Goal: Information Seeking & Learning: Learn about a topic

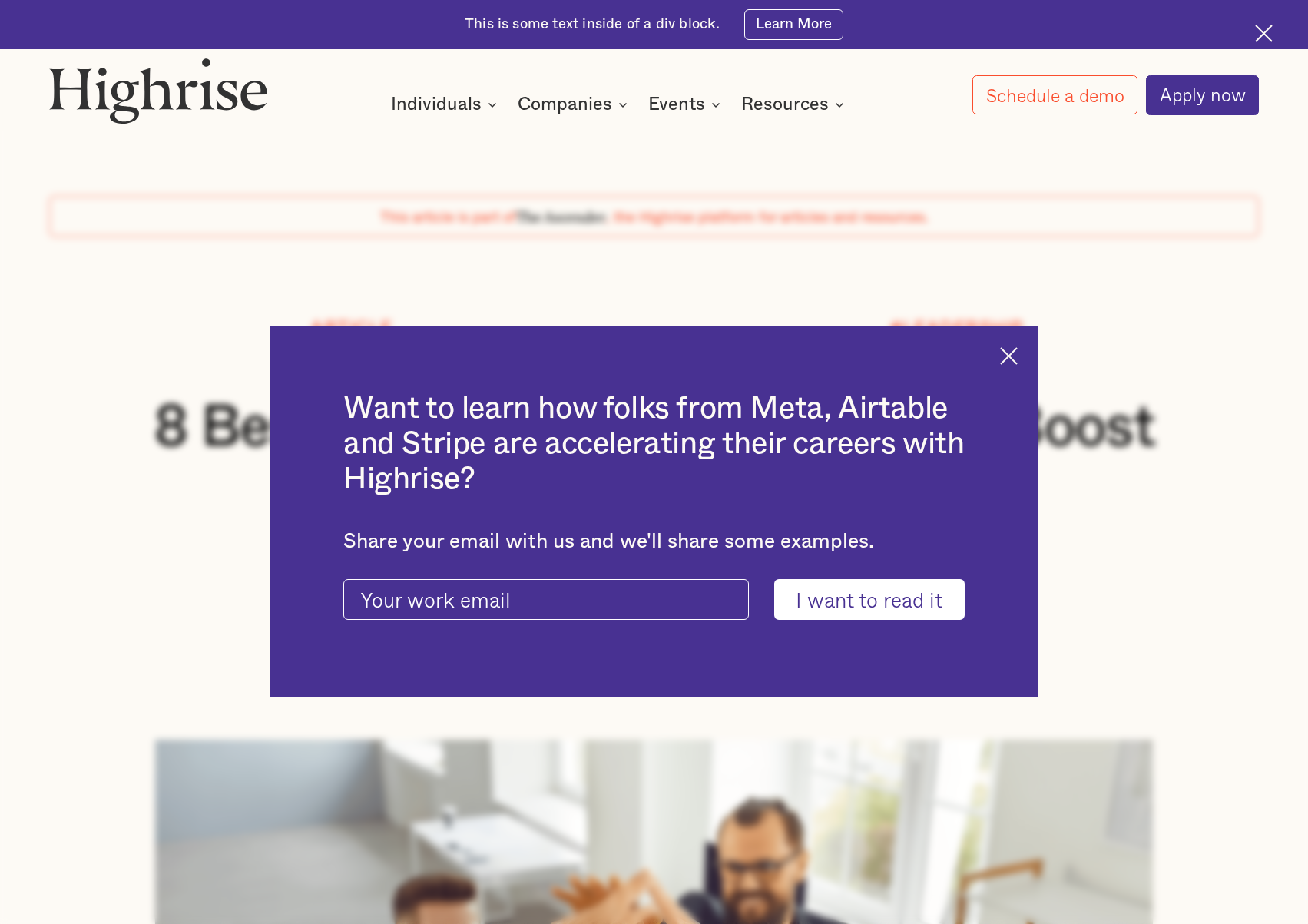
click at [1012, 358] on img at bounding box center [1009, 355] width 18 height 18
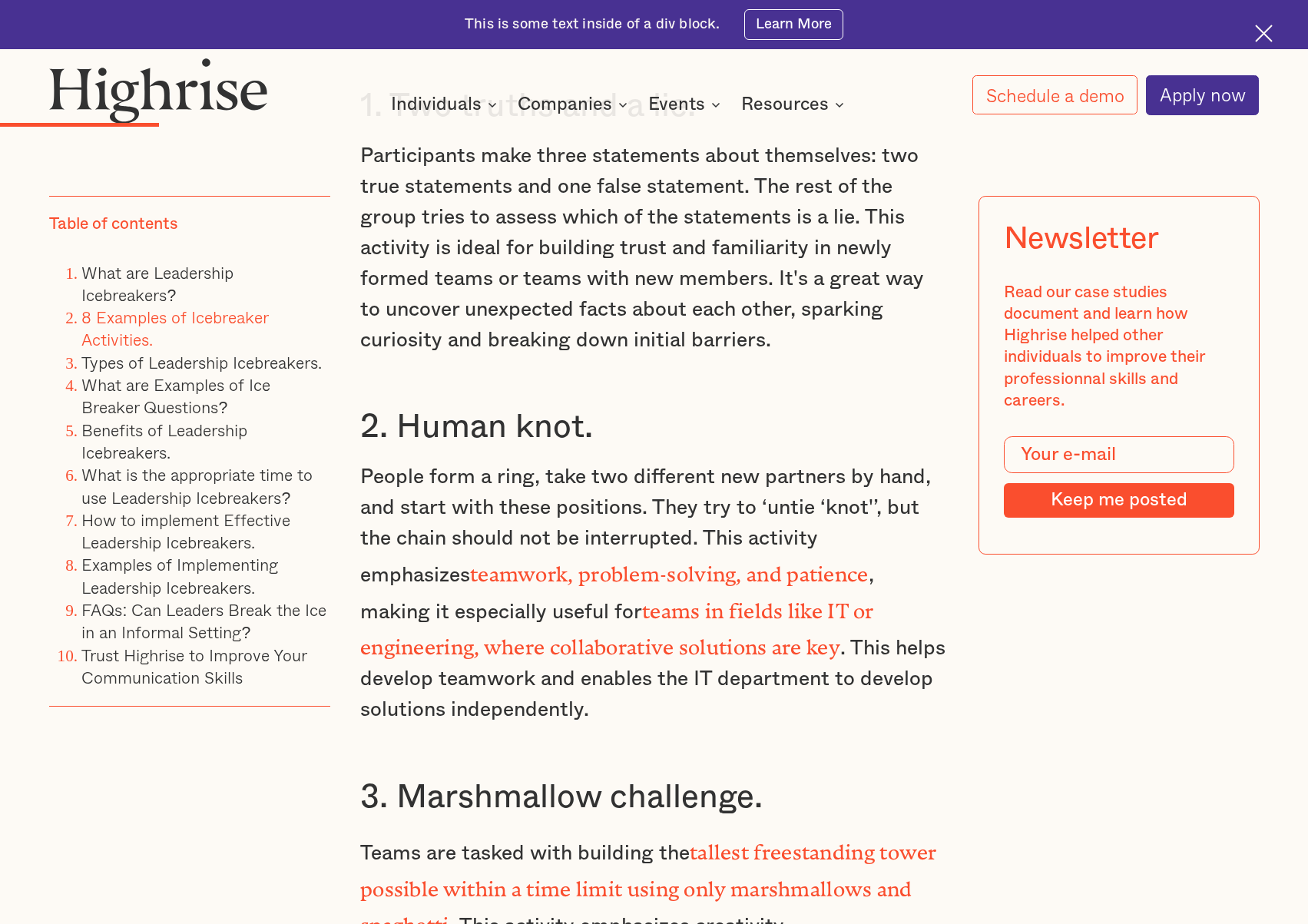
scroll to position [4070, 0]
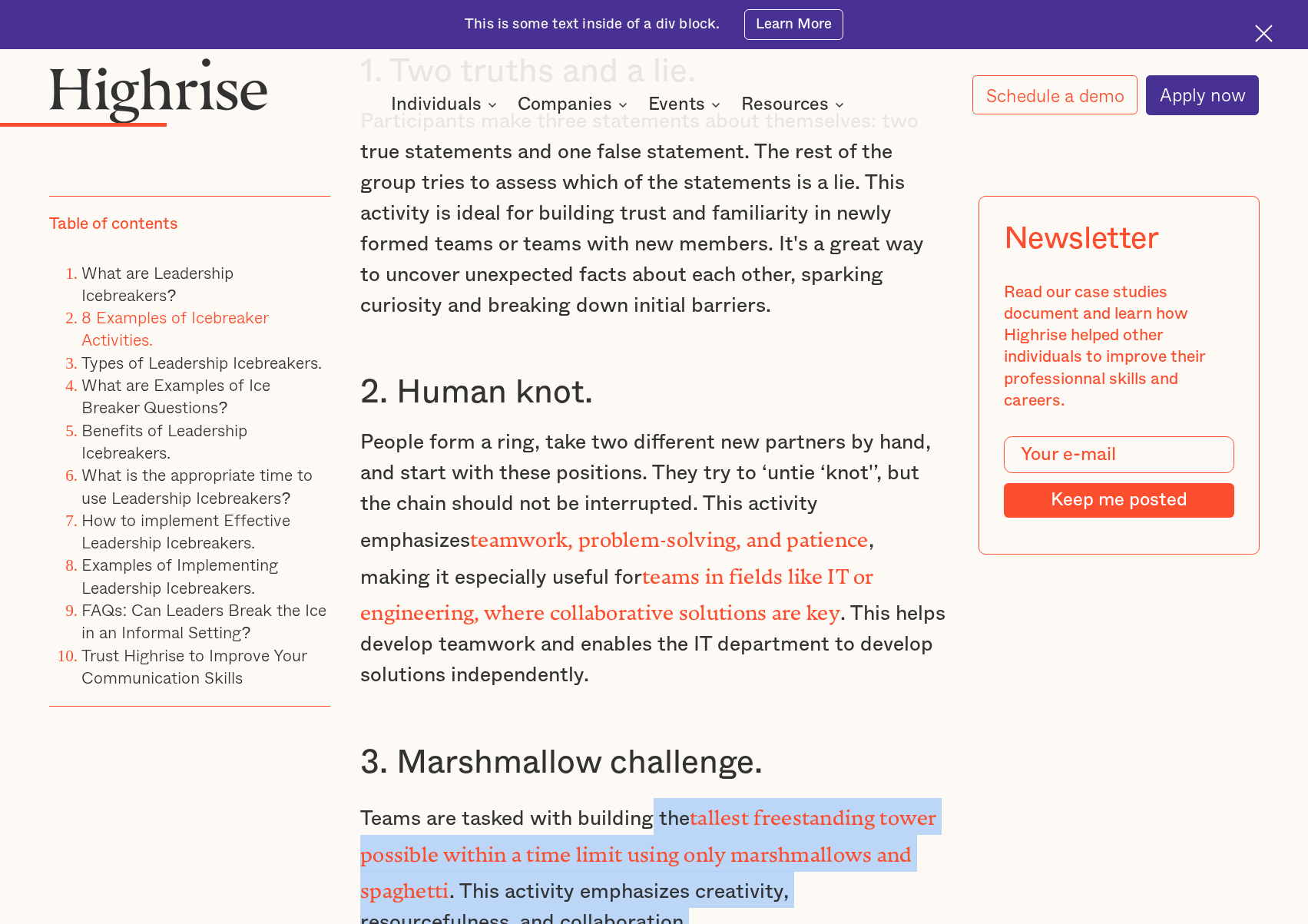
drag, startPoint x: 708, startPoint y: 806, endPoint x: 901, endPoint y: 908, distance: 218.3
click at [901, 908] on p "Teams are tasked with building the tallest freestanding tower possible within a…" at bounding box center [653, 868] width 587 height 141
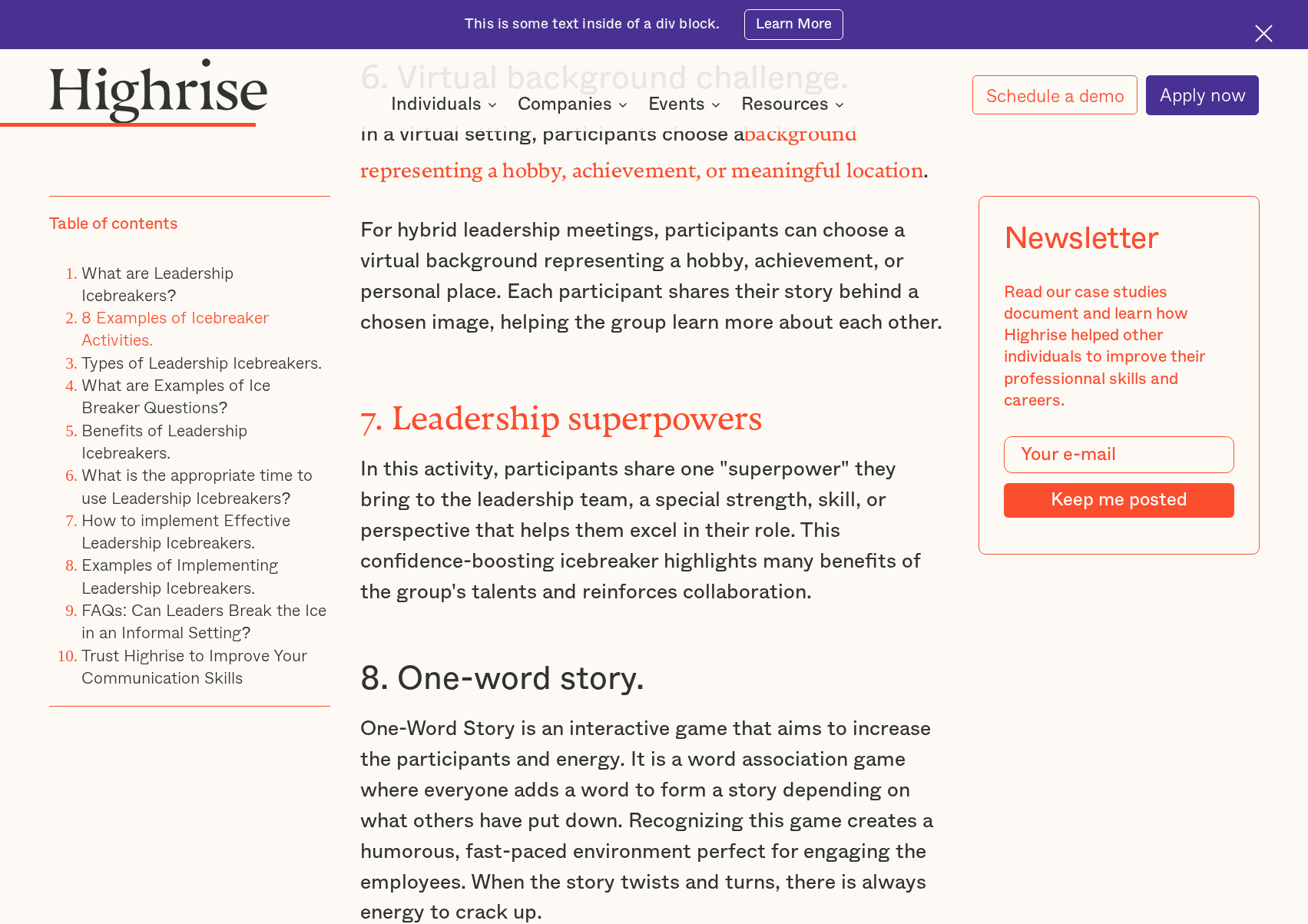
scroll to position [5682, 0]
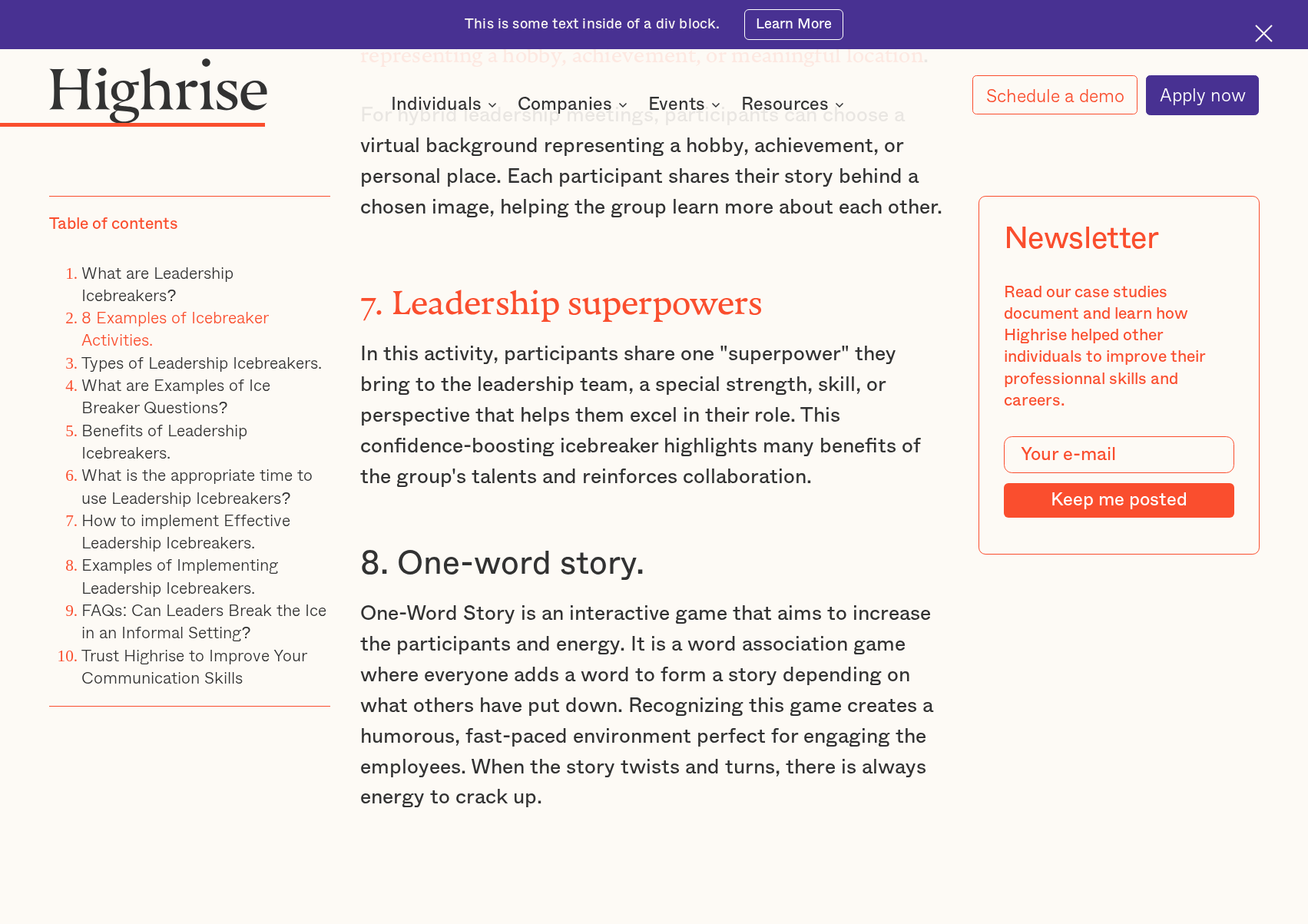
click at [617, 640] on p "One-Word Story is an interactive game that aims to increase the participants an…" at bounding box center [653, 706] width 587 height 214
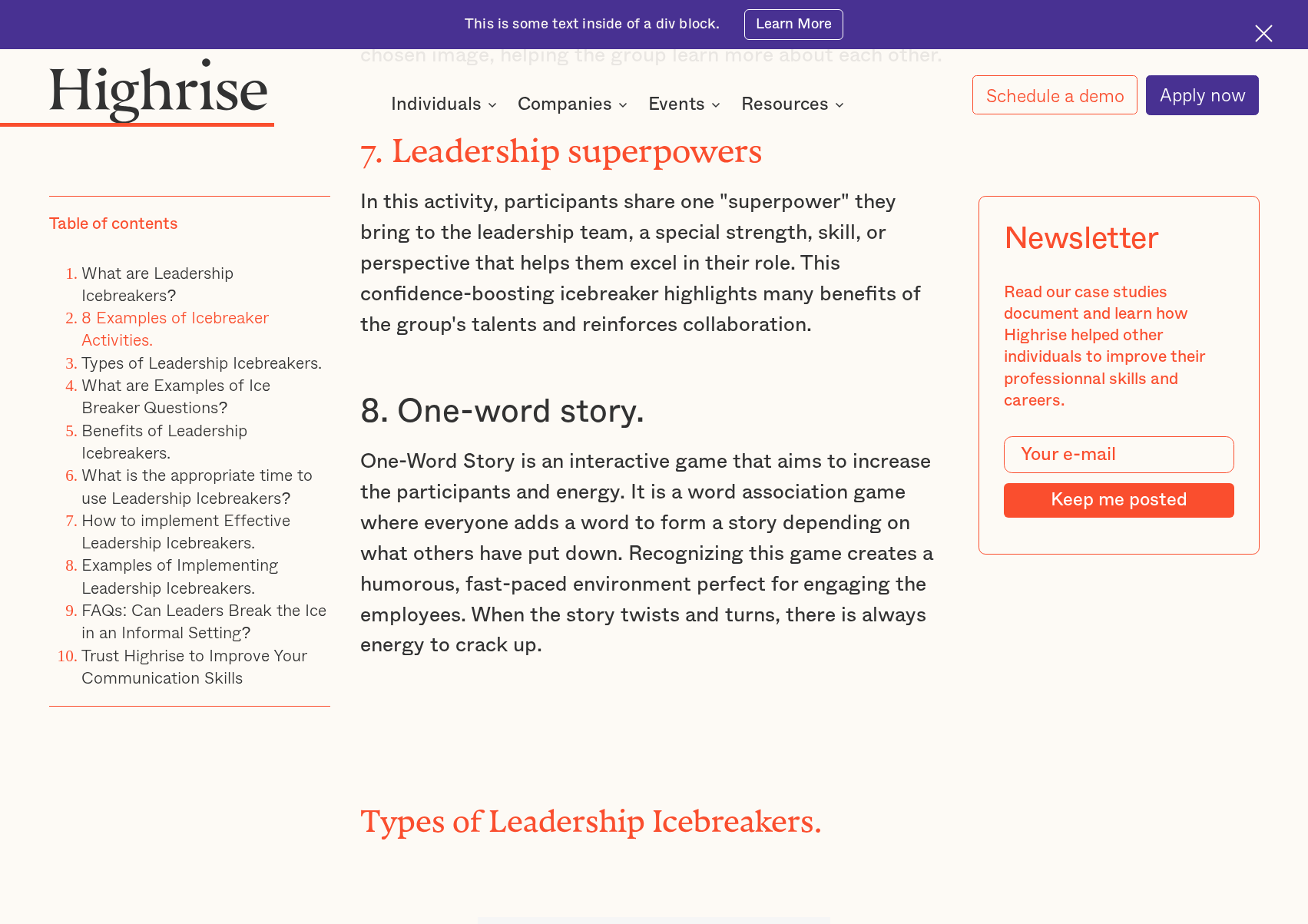
scroll to position [5836, 0]
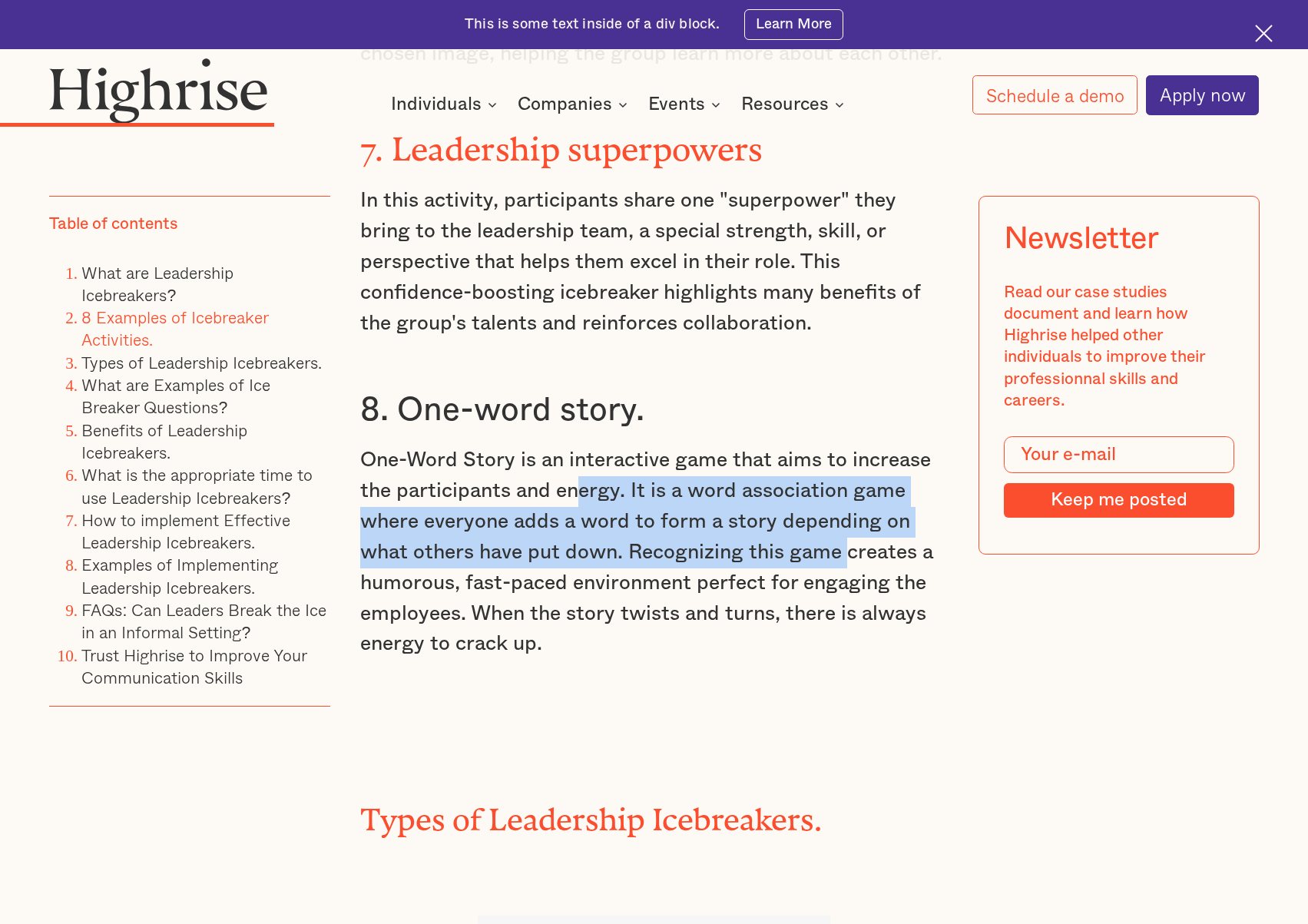
drag, startPoint x: 604, startPoint y: 476, endPoint x: 901, endPoint y: 533, distance: 302.4
click at [894, 532] on p "One-Word Story is an interactive game that aims to increase the participants an…" at bounding box center [653, 552] width 587 height 214
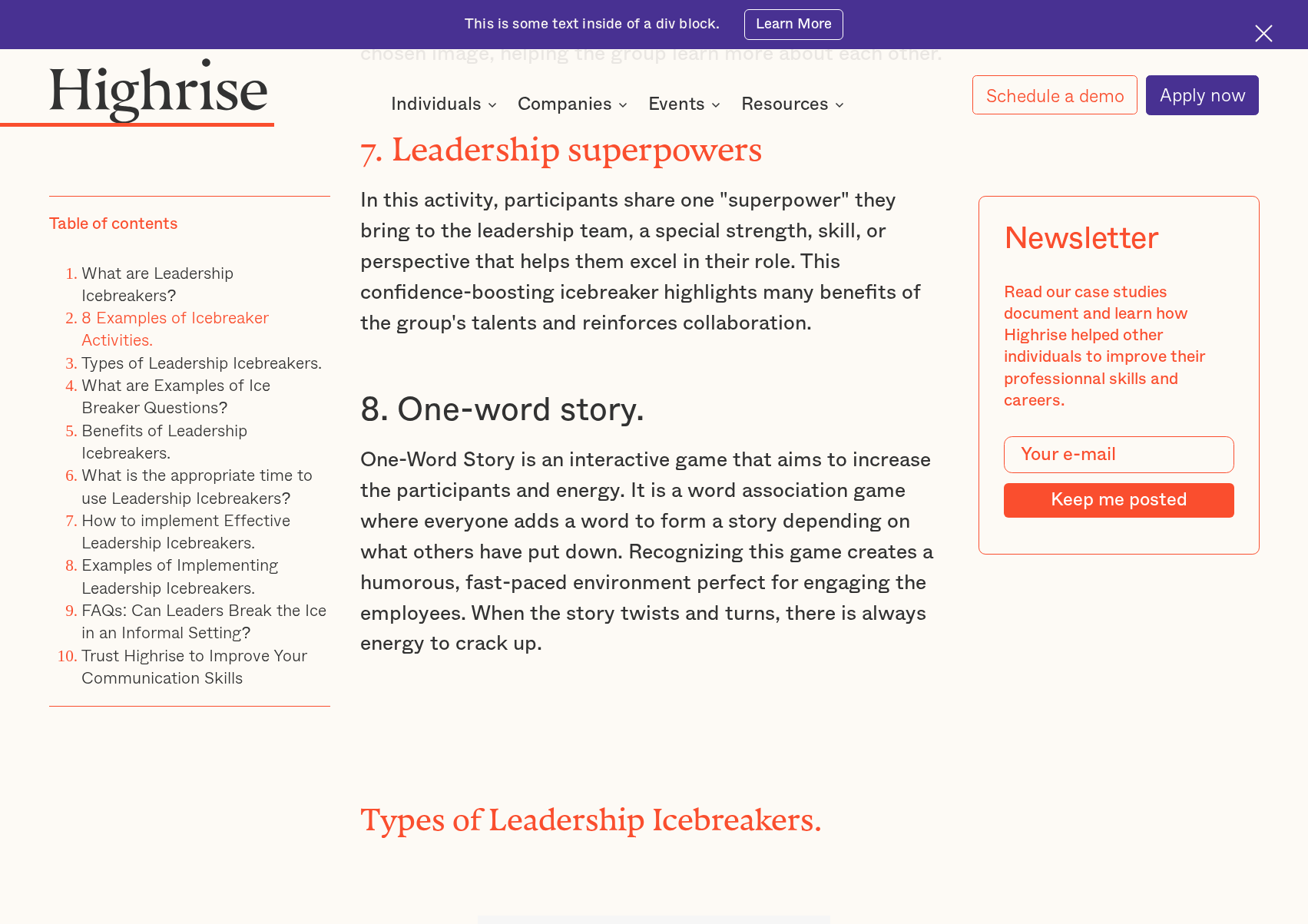
click at [907, 534] on p "One-Word Story is an interactive game that aims to increase the participants an…" at bounding box center [653, 552] width 587 height 214
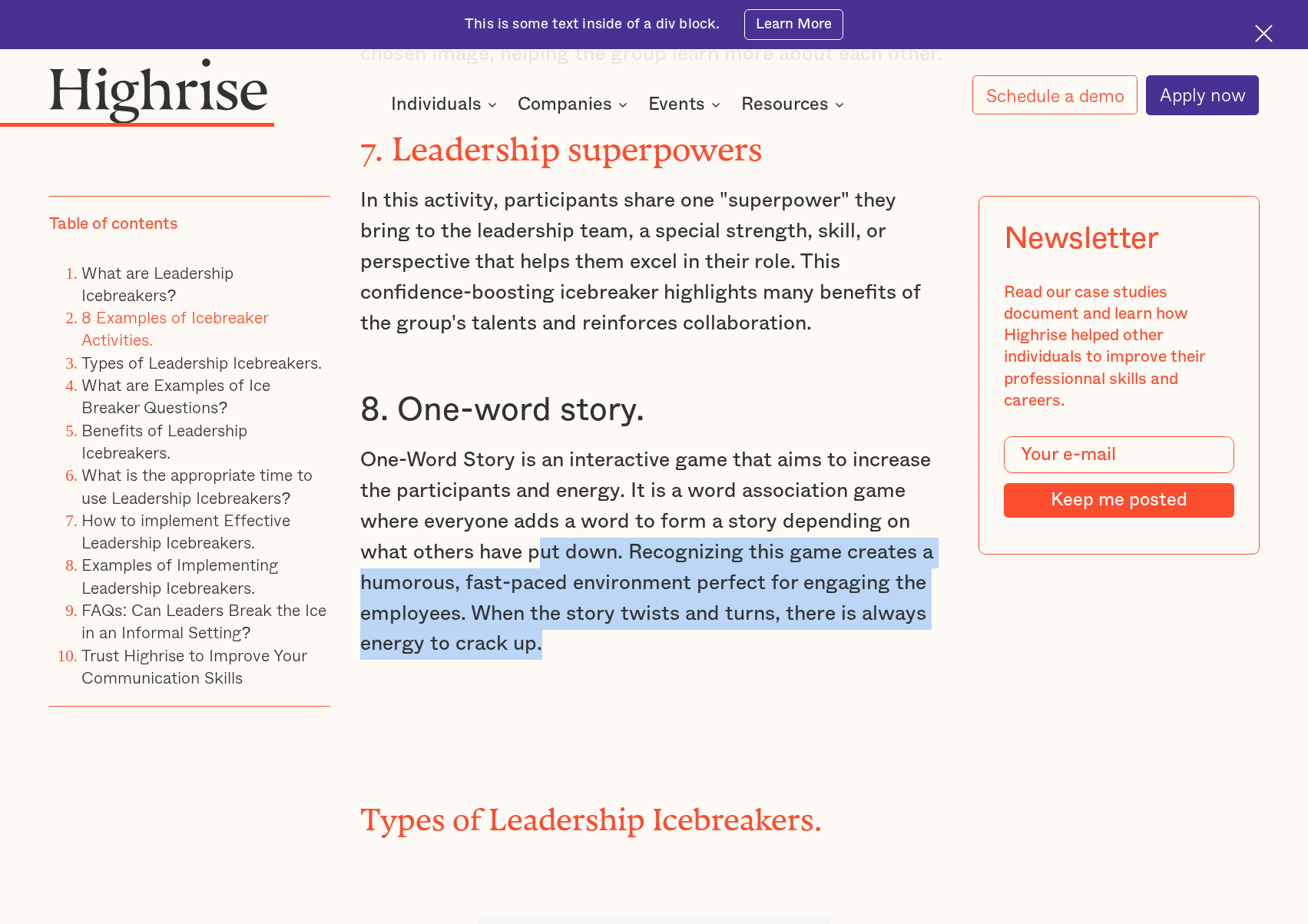
drag, startPoint x: 543, startPoint y: 531, endPoint x: 678, endPoint y: 623, distance: 163.4
click at [585, 576] on p "One-Word Story is an interactive game that aims to increase the participants an…" at bounding box center [653, 552] width 587 height 214
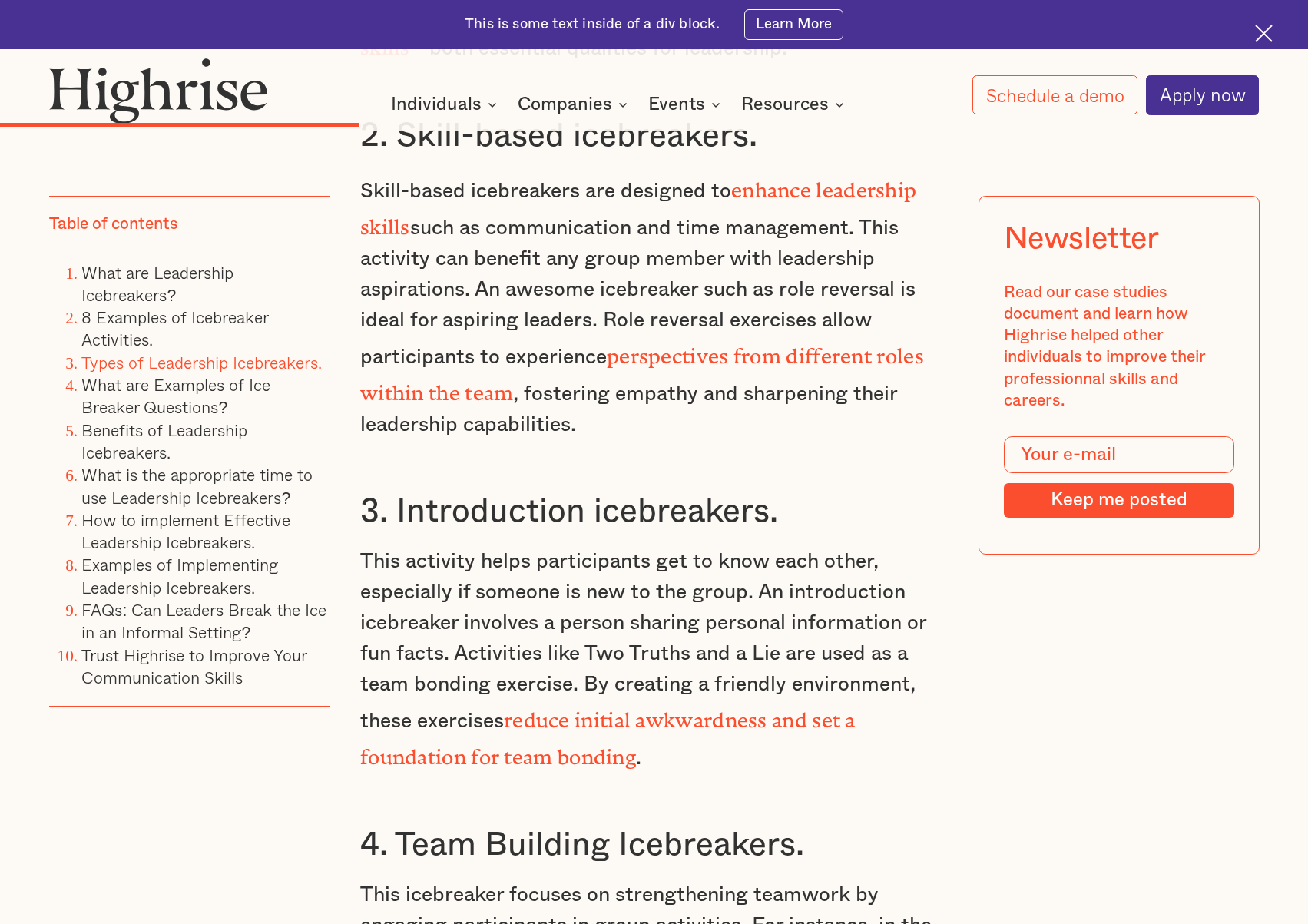
scroll to position [7295, 0]
